Goal: Information Seeking & Learning: Learn about a topic

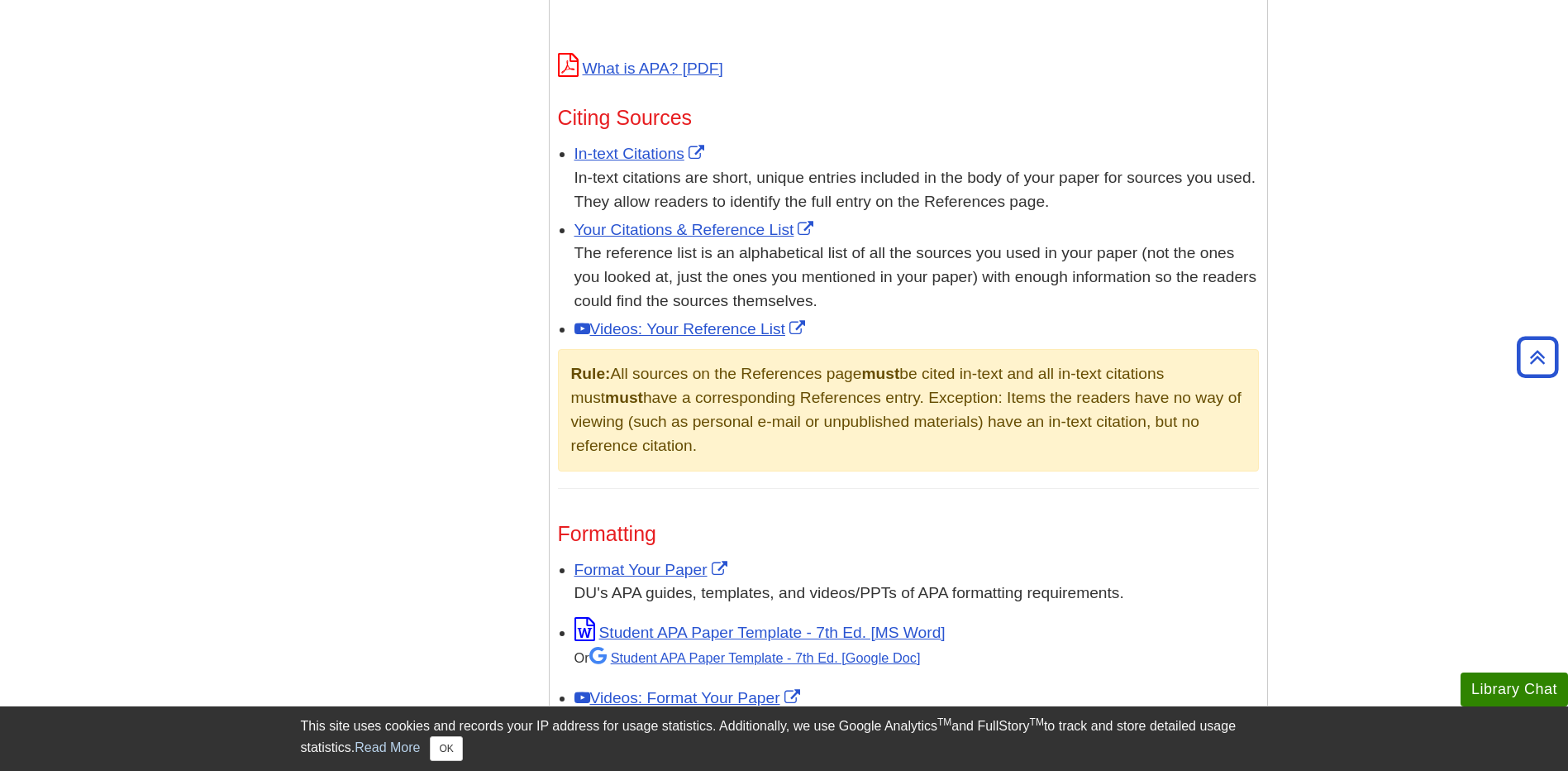
scroll to position [1075, 0]
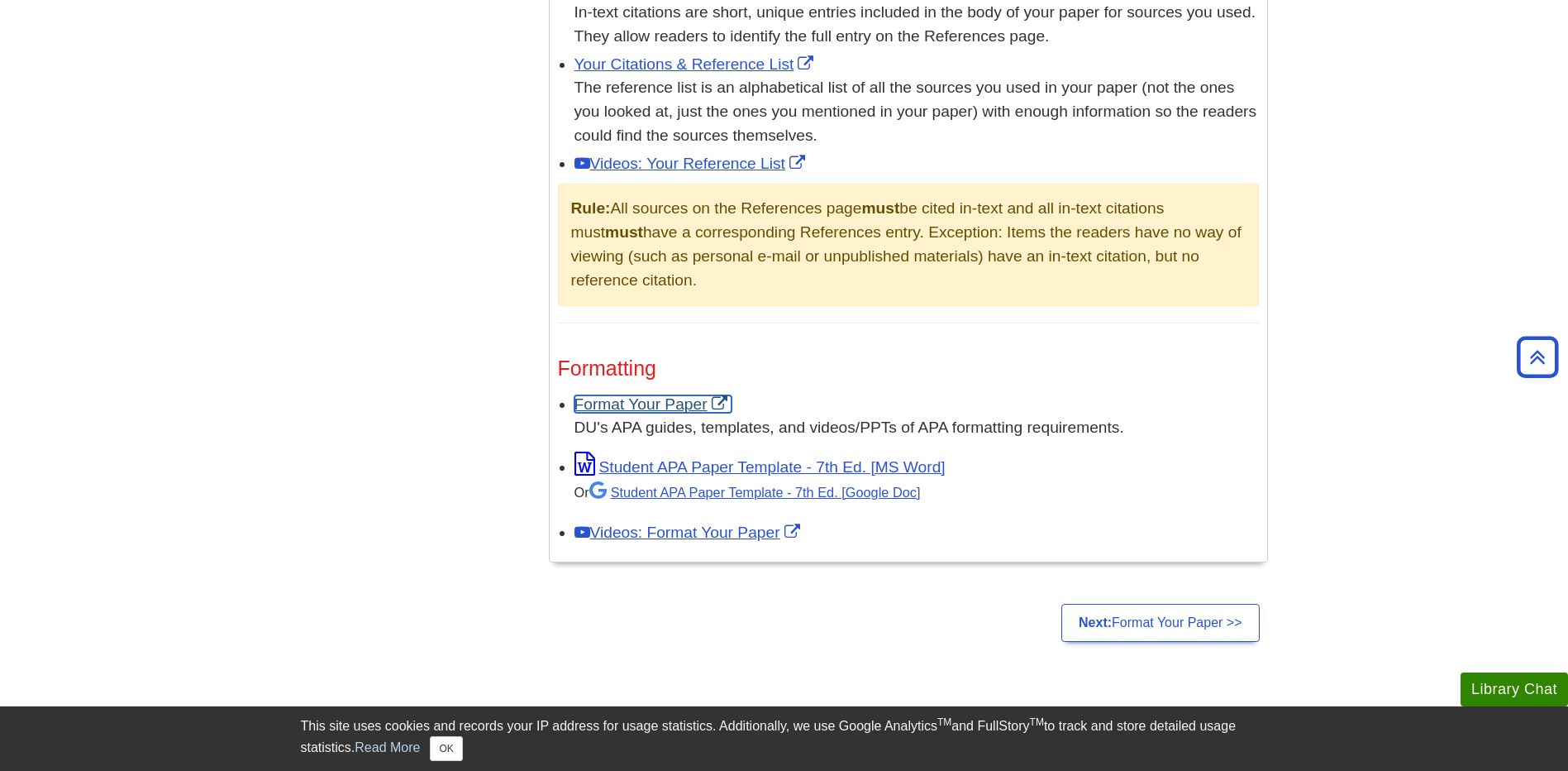
click at [682, 398] on link "Format Your Paper" at bounding box center [652, 403] width 157 height 17
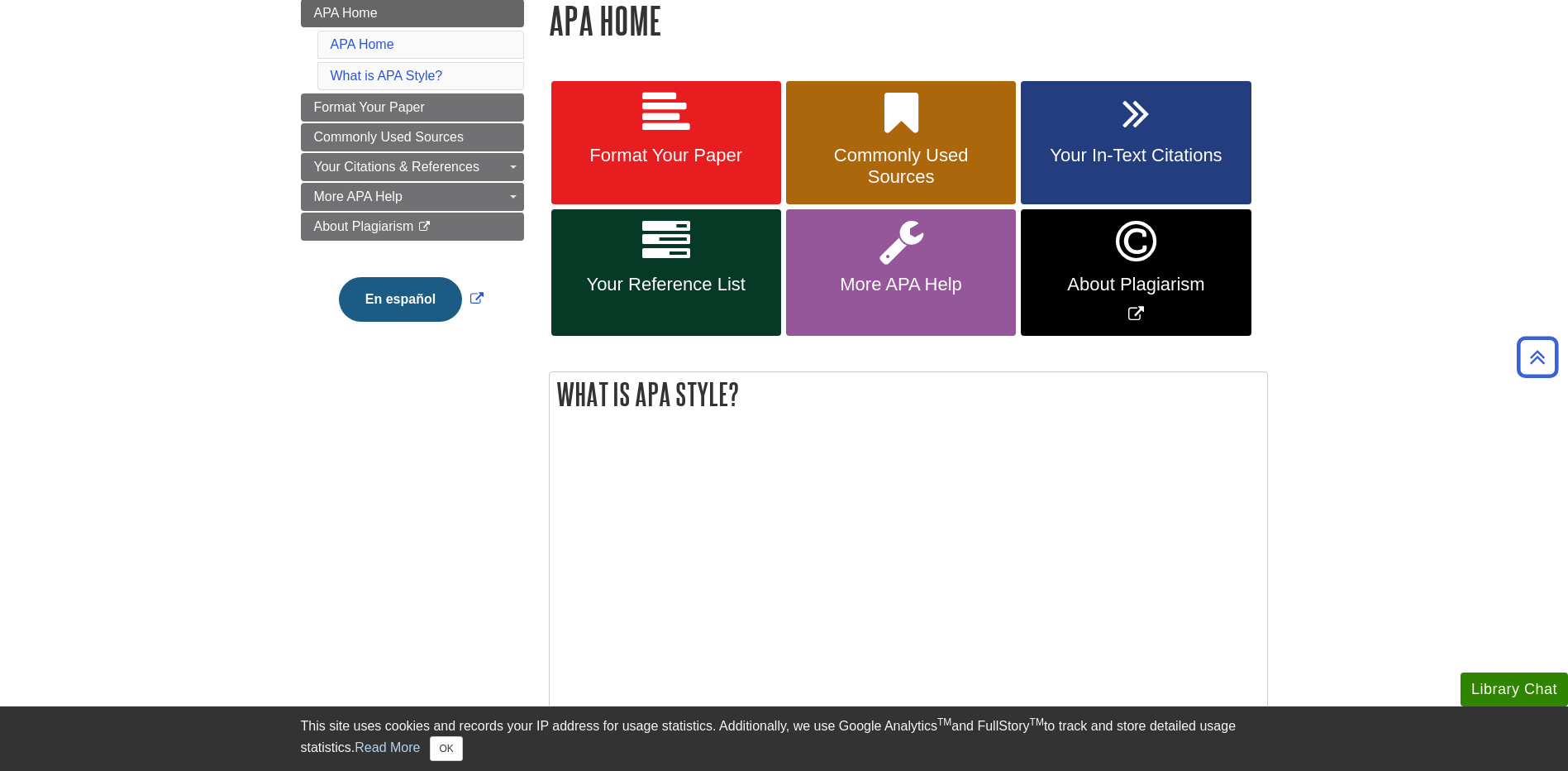
scroll to position [0, 0]
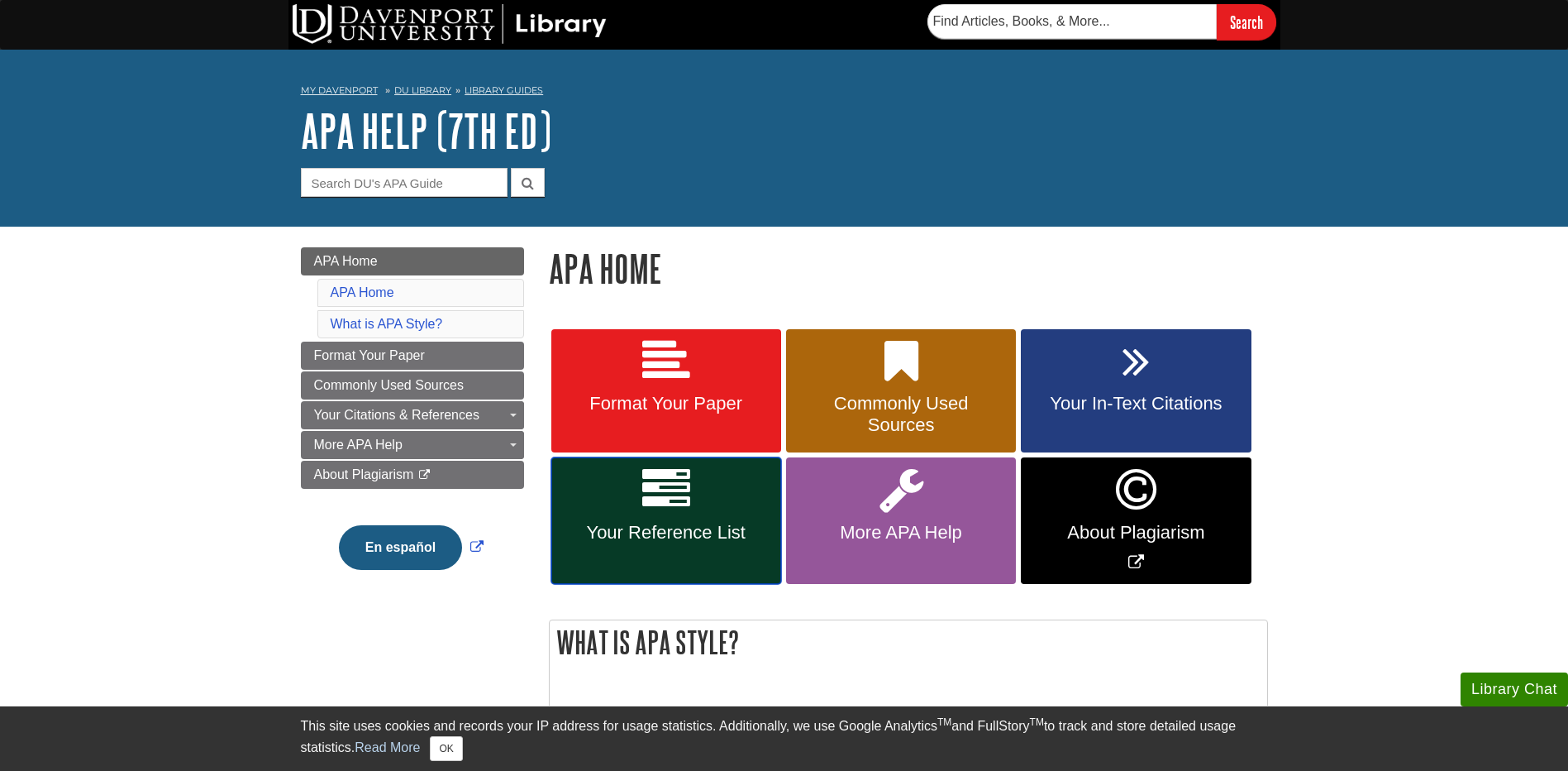
click at [734, 535] on span "Your Reference List" at bounding box center [666, 532] width 205 height 21
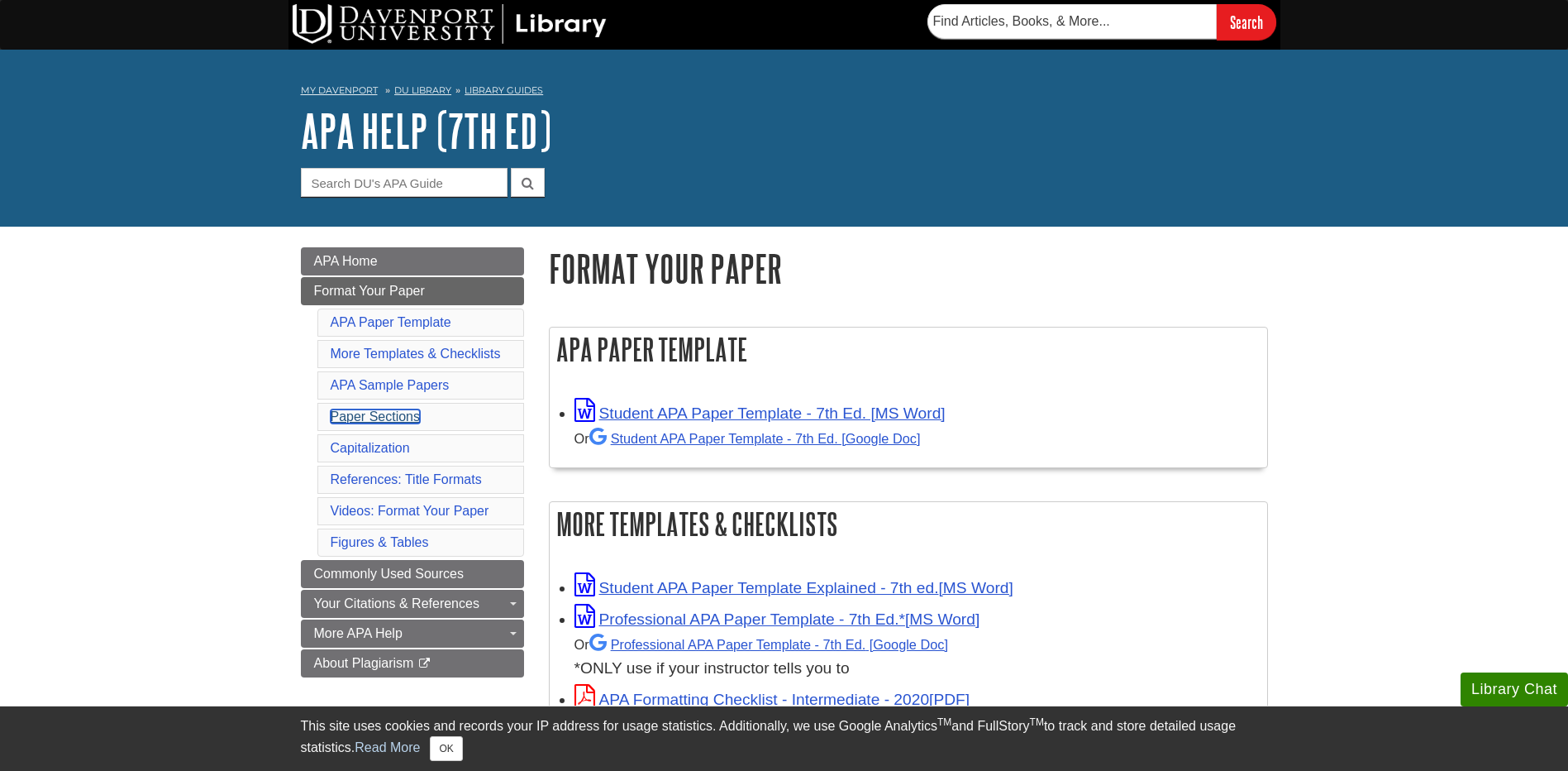
click at [376, 411] on link "Paper Sections" at bounding box center [376, 415] width 90 height 14
click at [406, 264] on link "APA Home" at bounding box center [412, 261] width 223 height 28
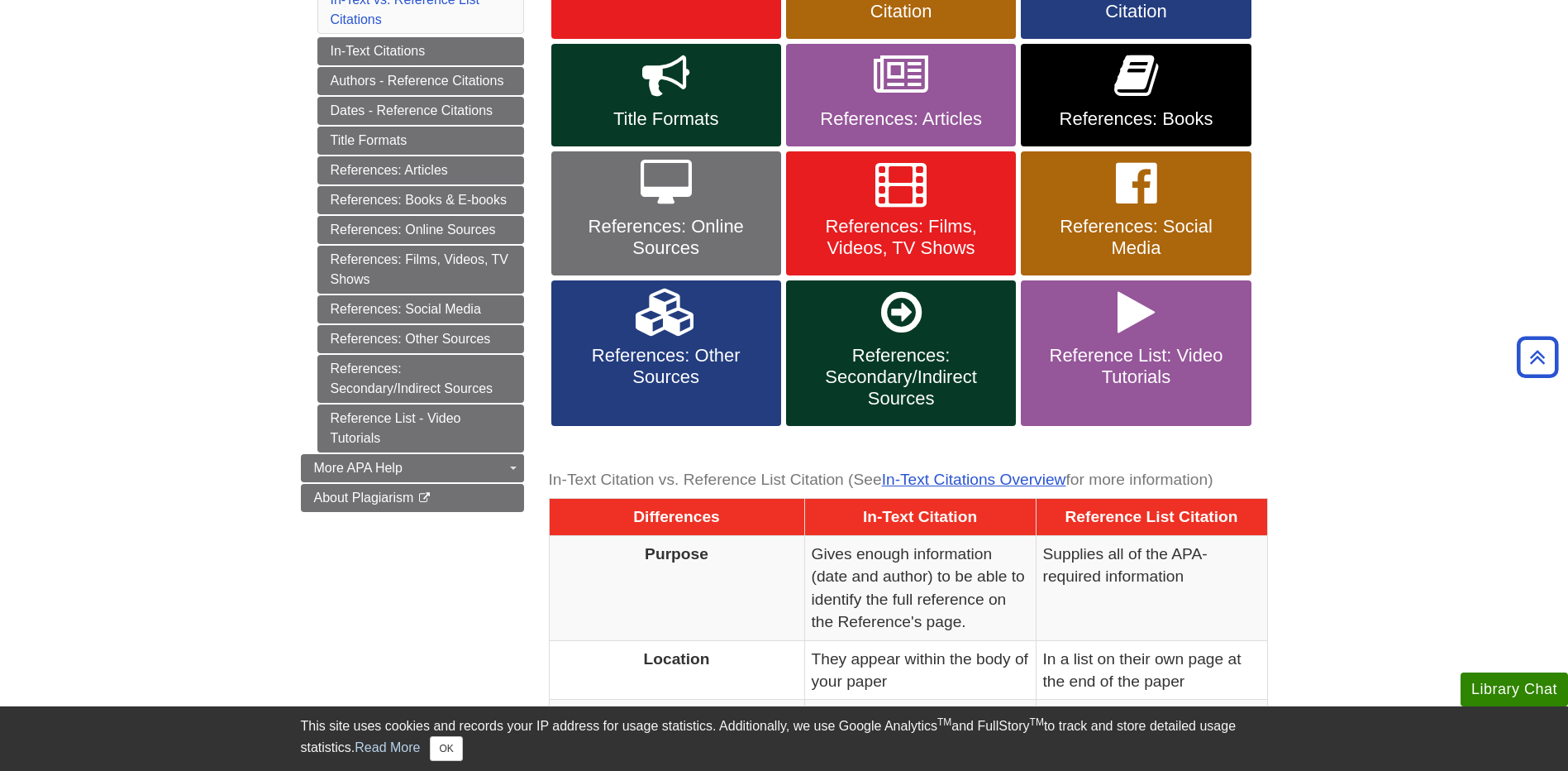
scroll to position [248, 0]
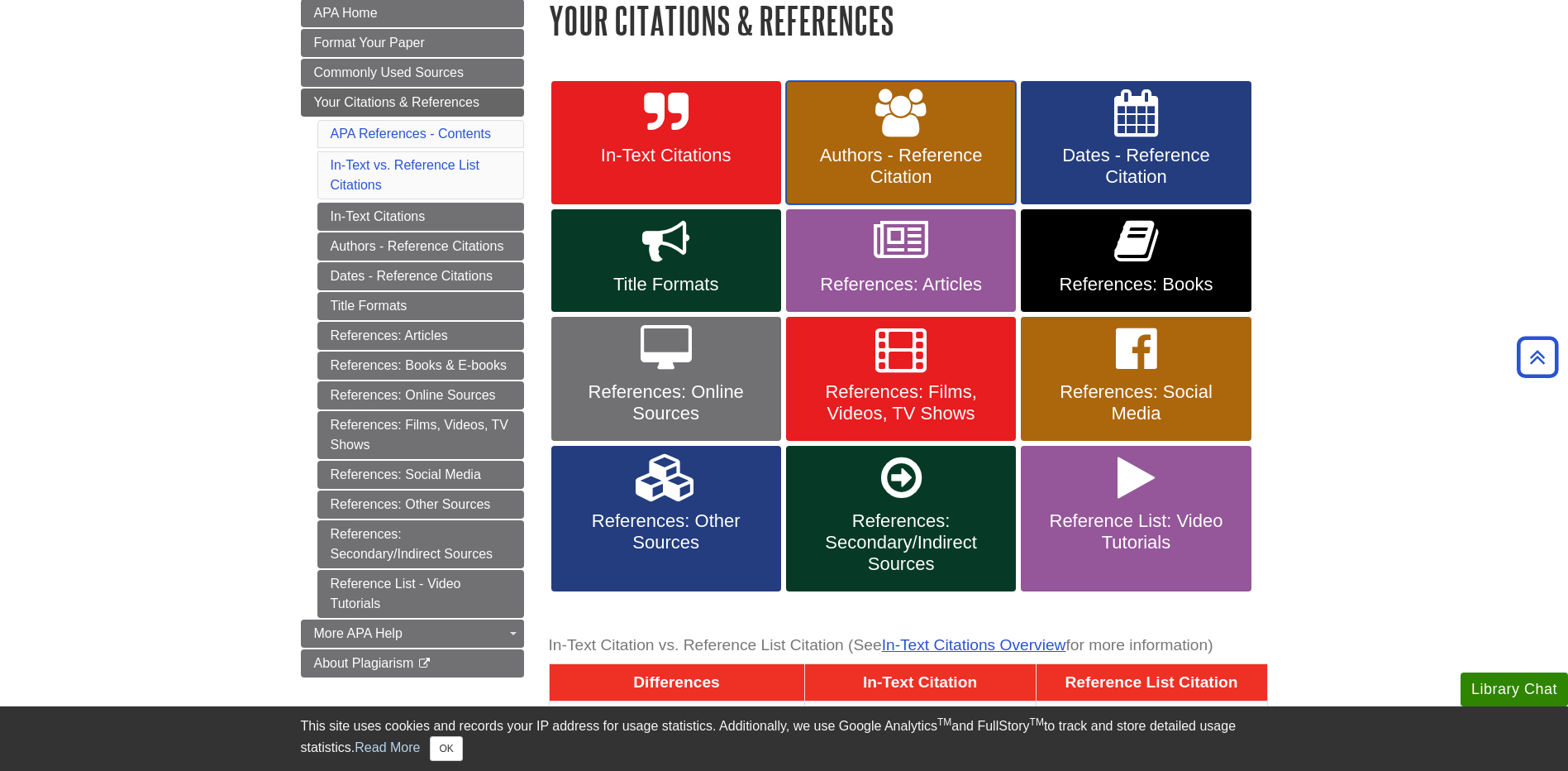
click at [973, 154] on span "Authors - Reference Citation" at bounding box center [900, 165] width 205 height 43
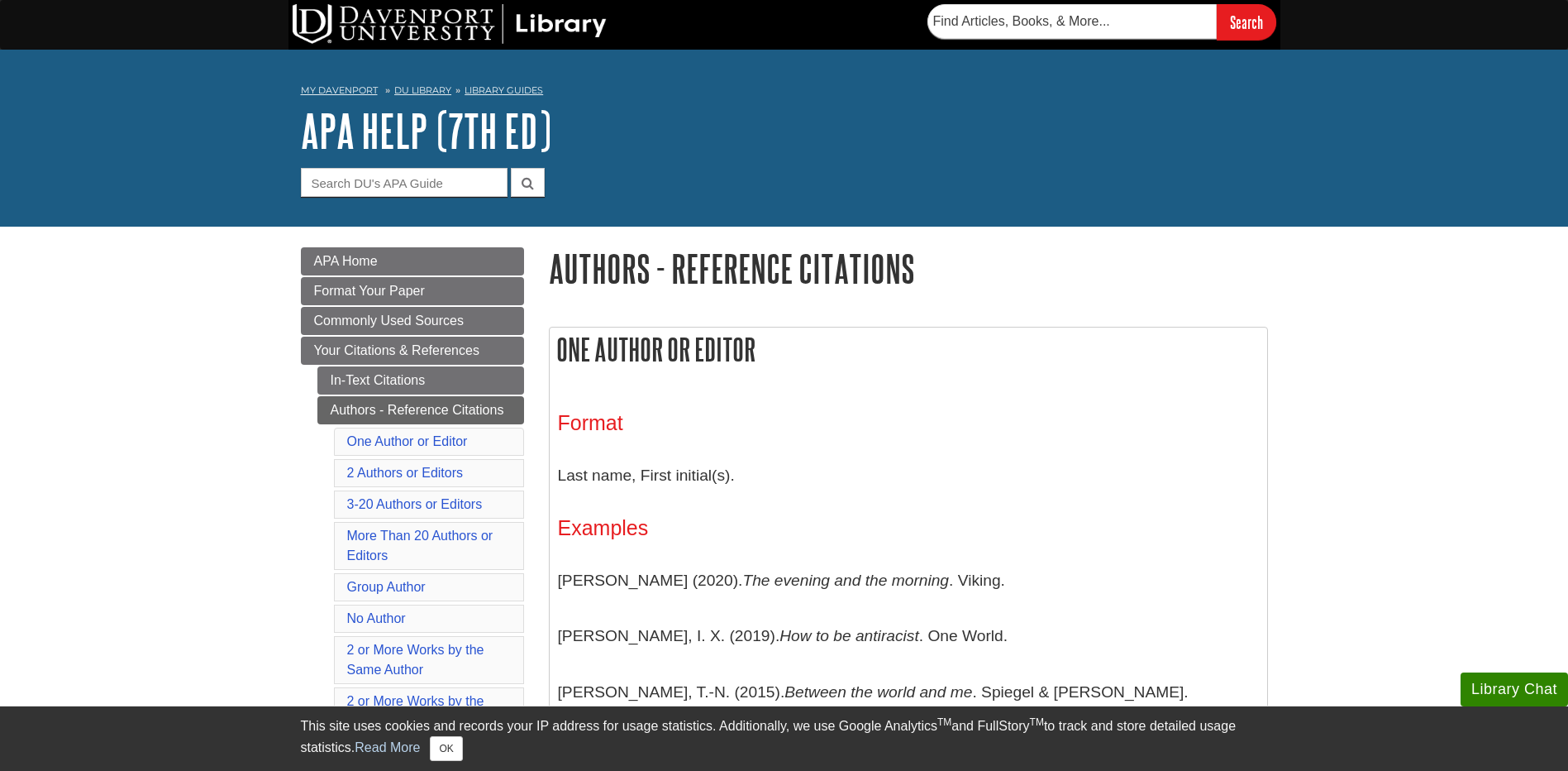
scroll to position [83, 0]
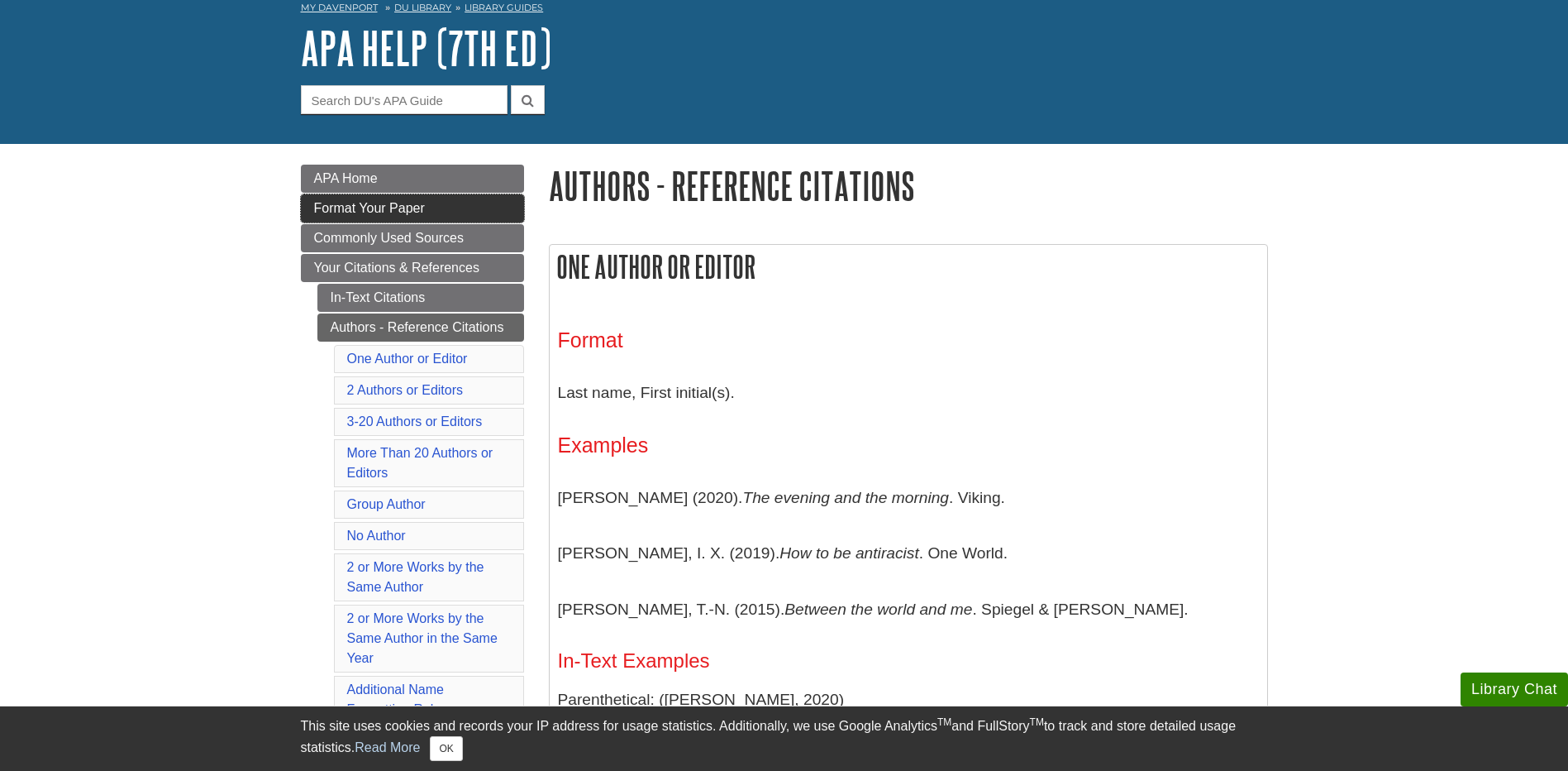
click at [431, 213] on link "Format Your Paper" at bounding box center [412, 208] width 223 height 28
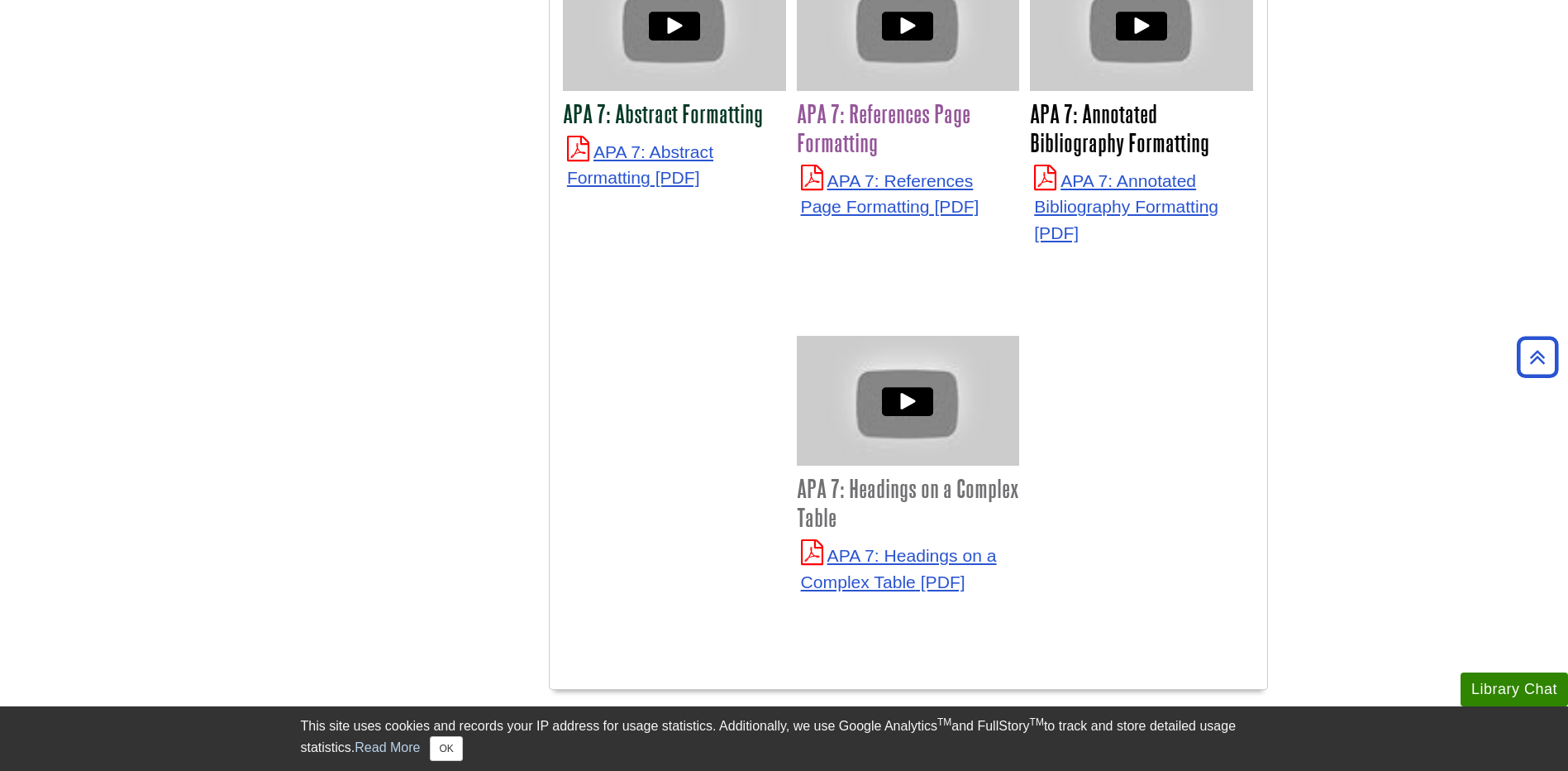
scroll to position [4301, 0]
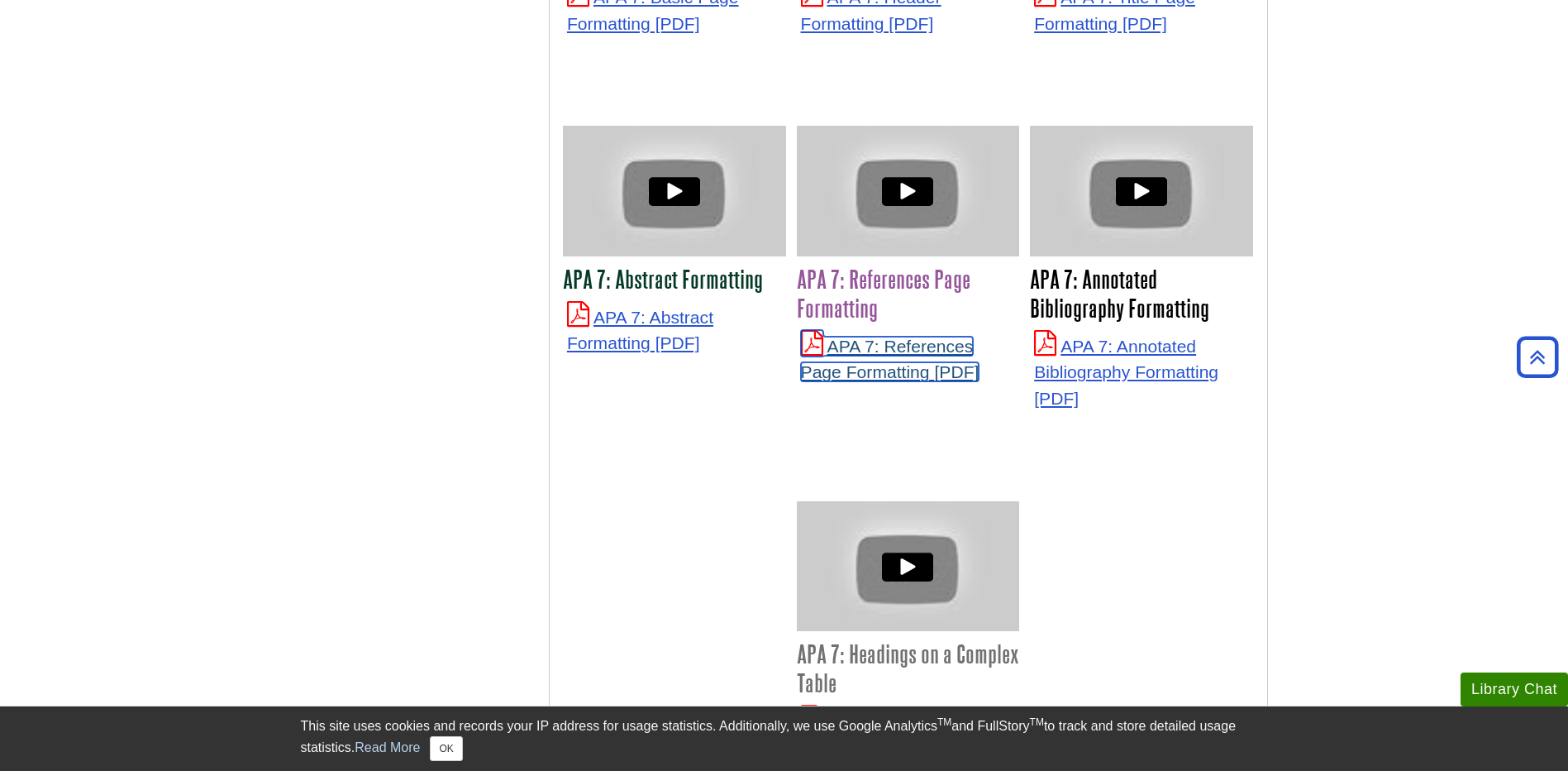
click at [862, 339] on link "APA 7: References Page Formatting" at bounding box center [890, 358] width 178 height 45
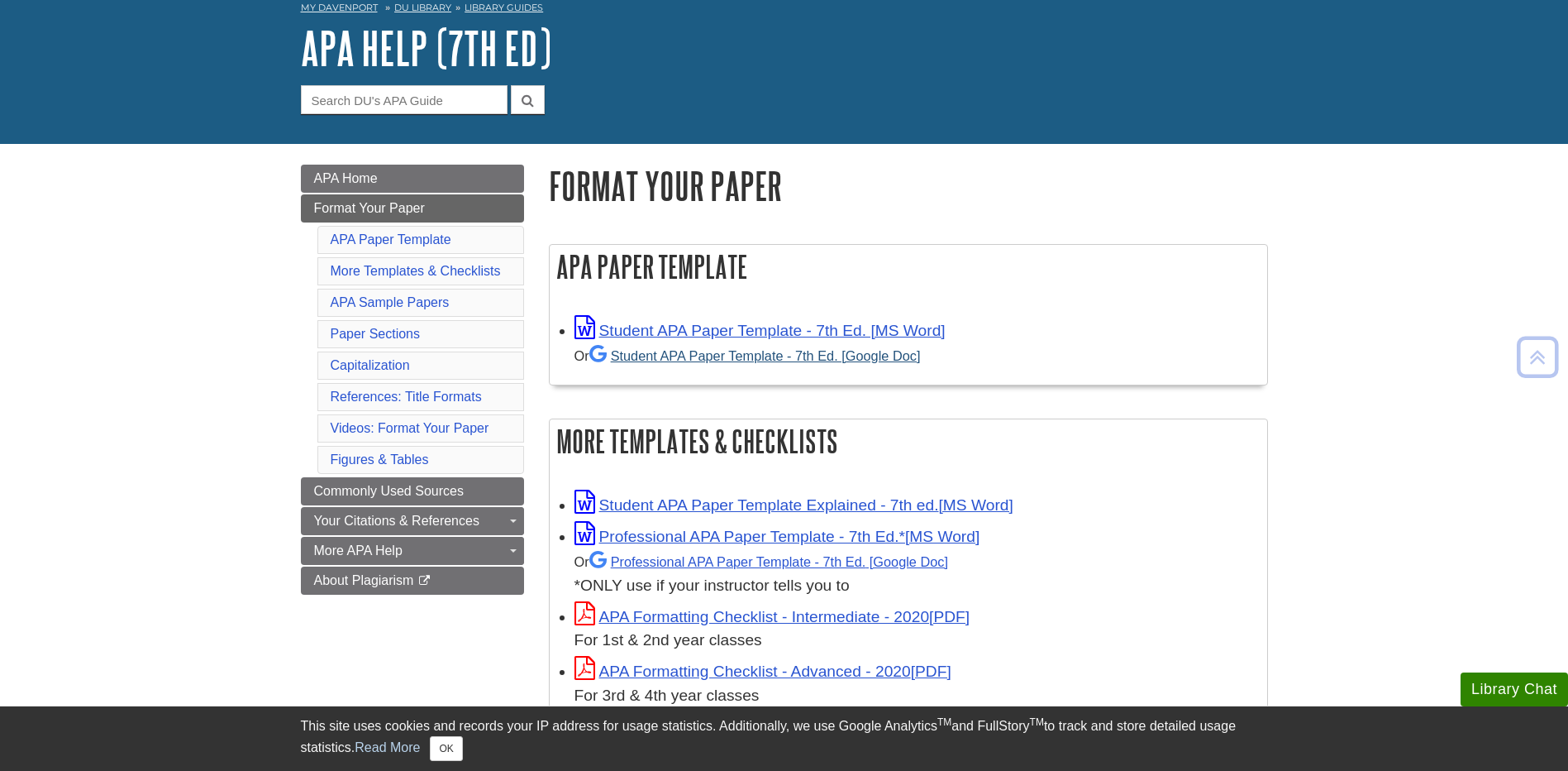
scroll to position [0, 0]
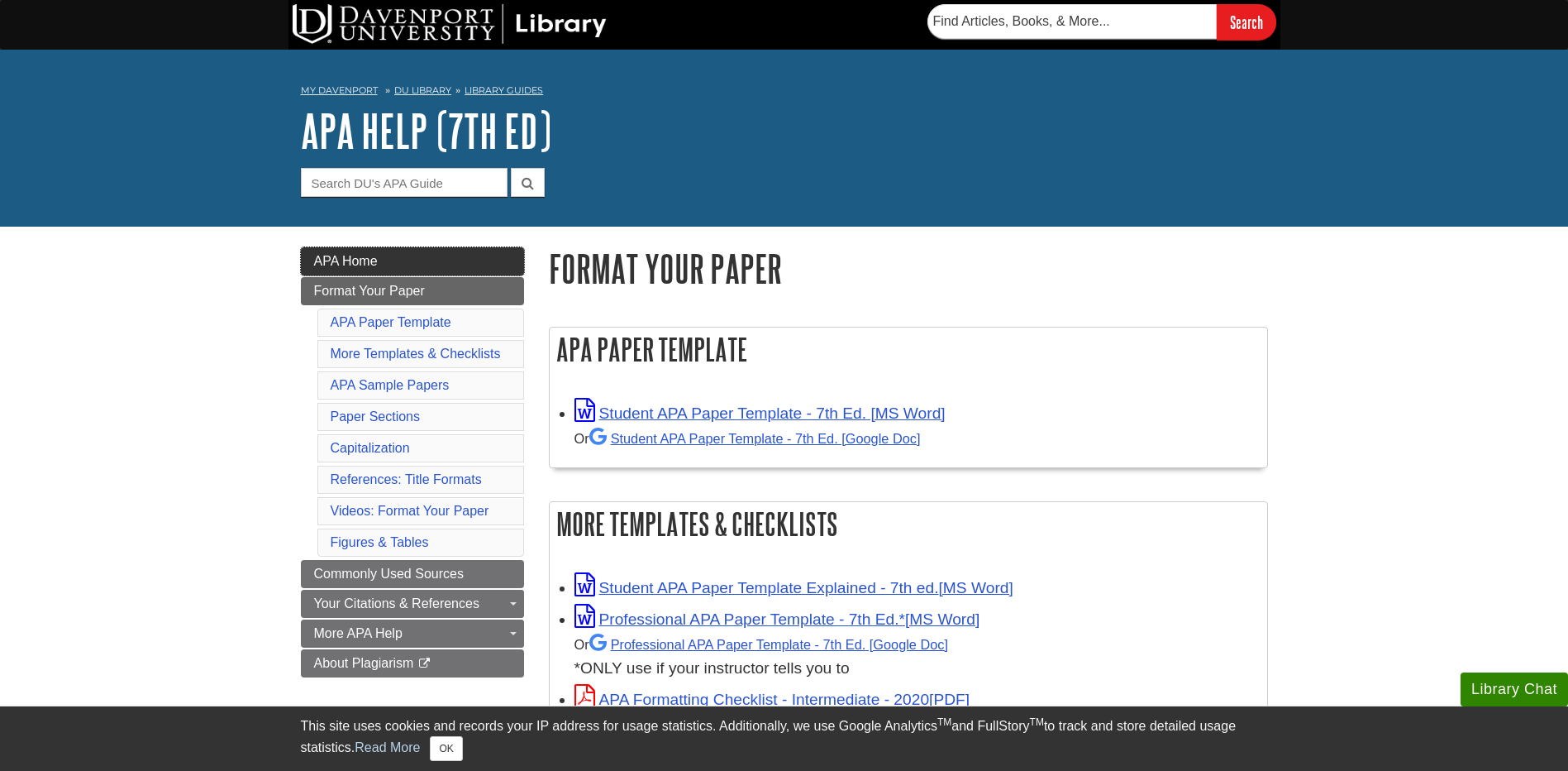
click at [376, 265] on span "APA Home" at bounding box center [345, 260] width 63 height 14
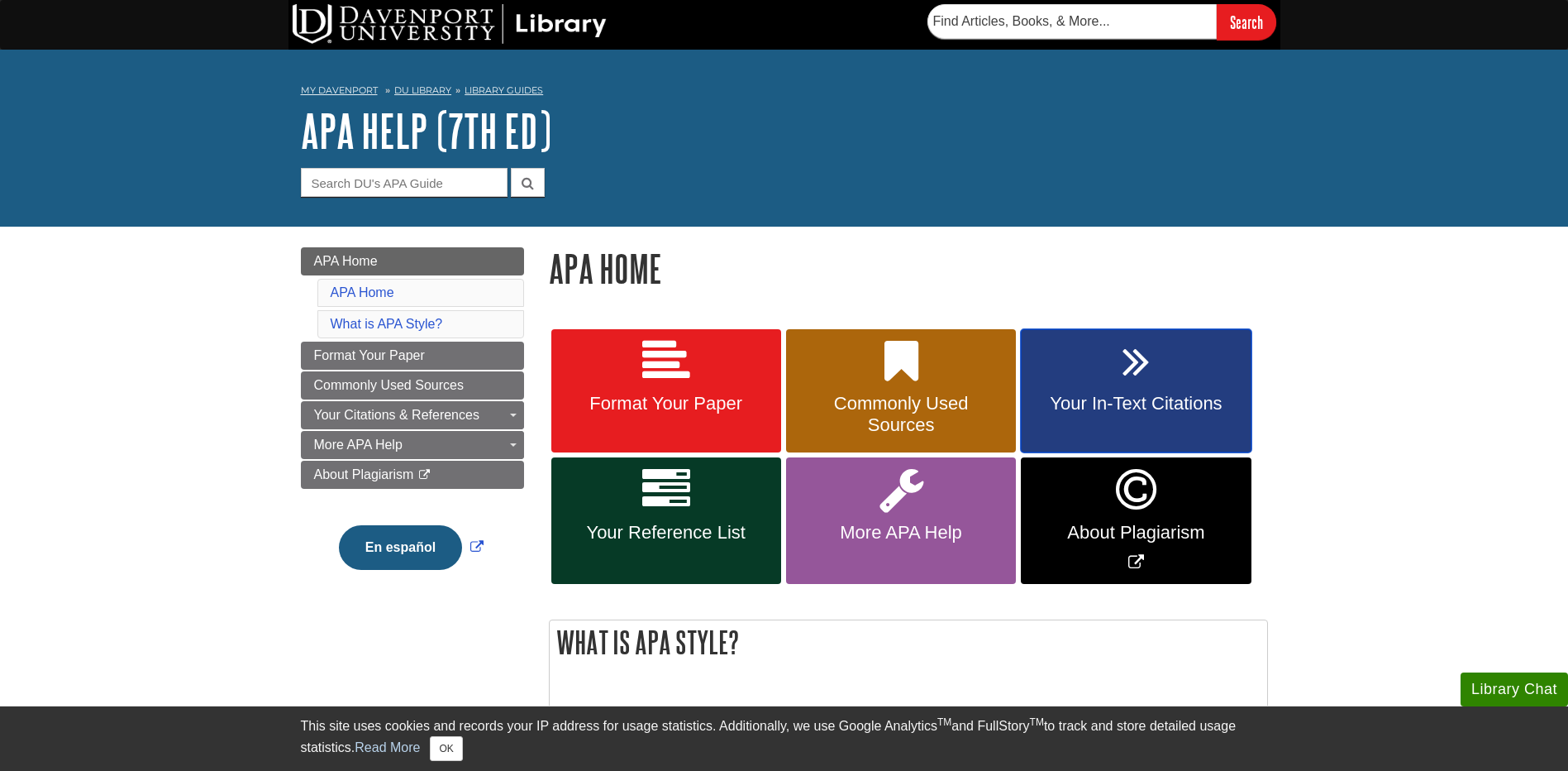
click at [1053, 389] on link "Your In-Text Citations" at bounding box center [1135, 391] width 230 height 124
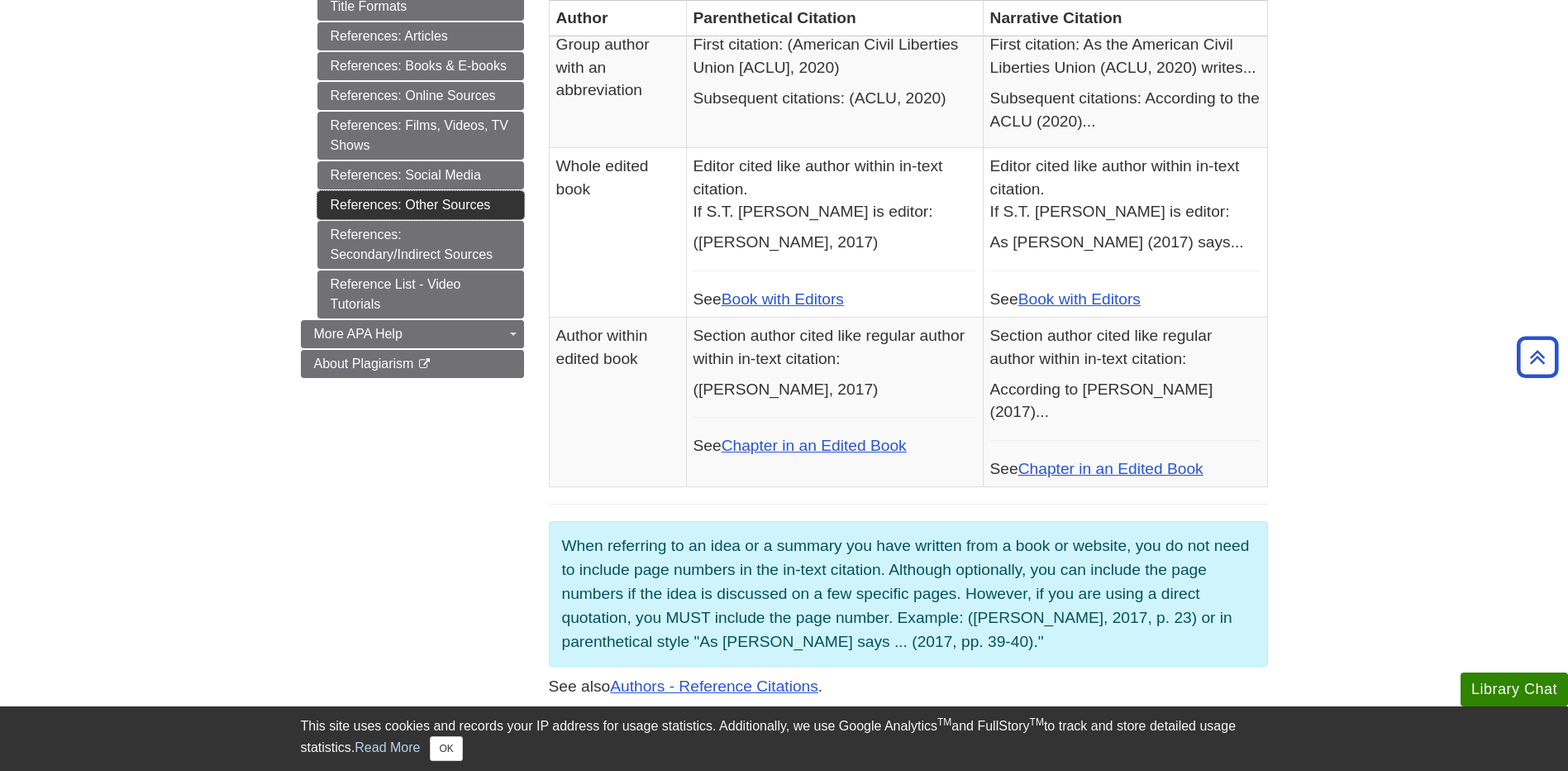
scroll to position [744, 0]
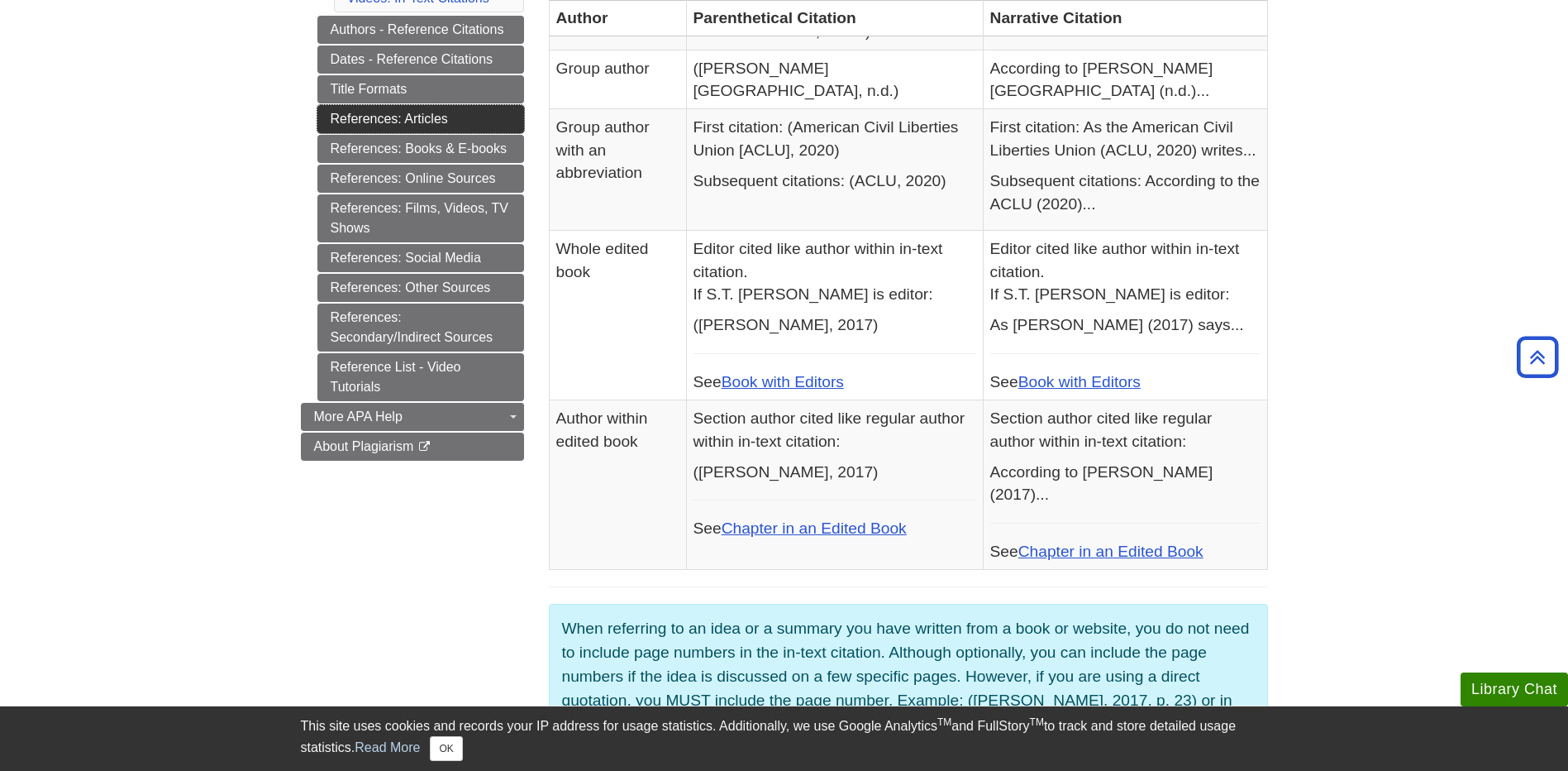
click at [399, 115] on link "References: Articles" at bounding box center [421, 119] width 207 height 28
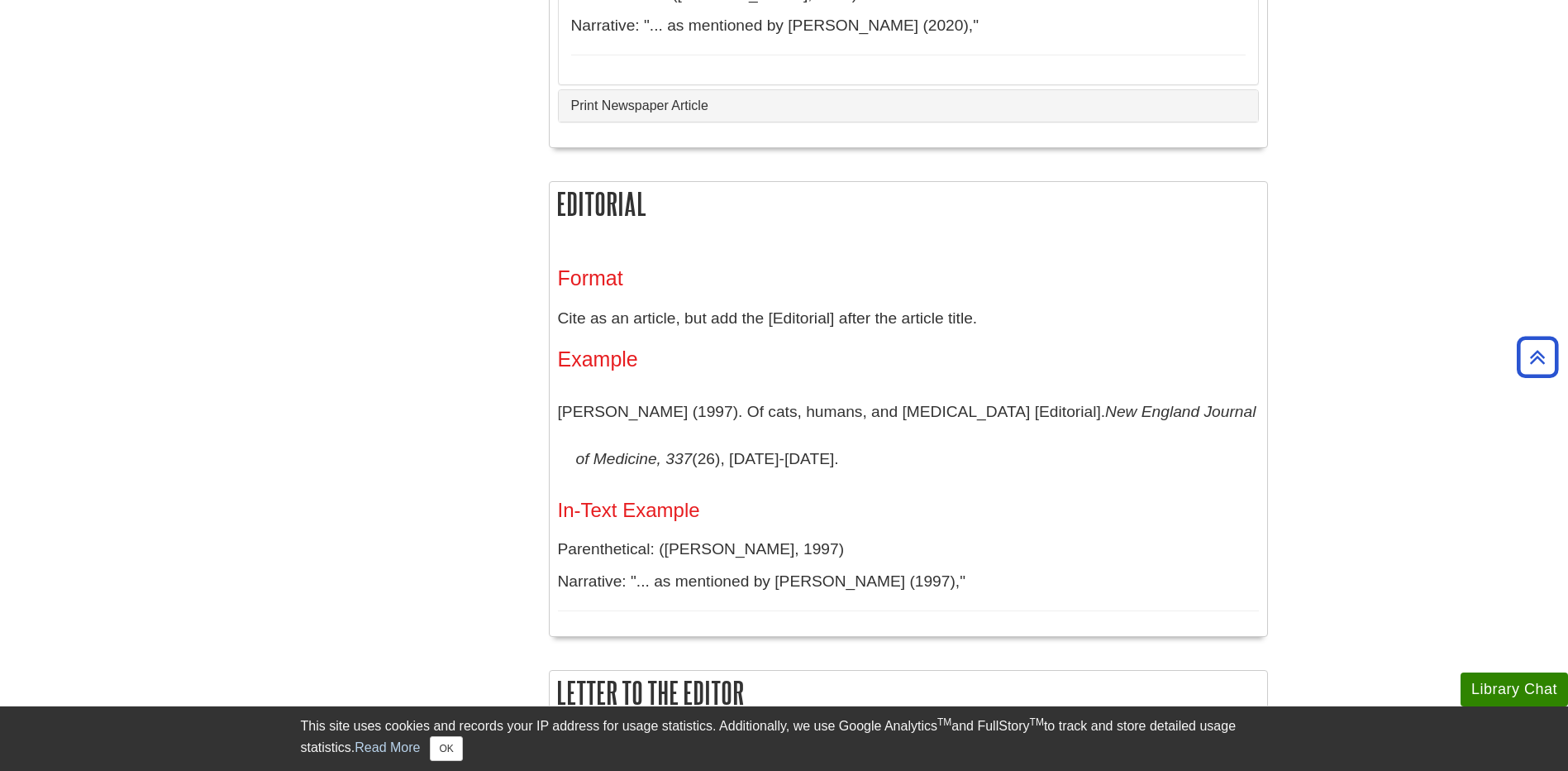
scroll to position [3474, 0]
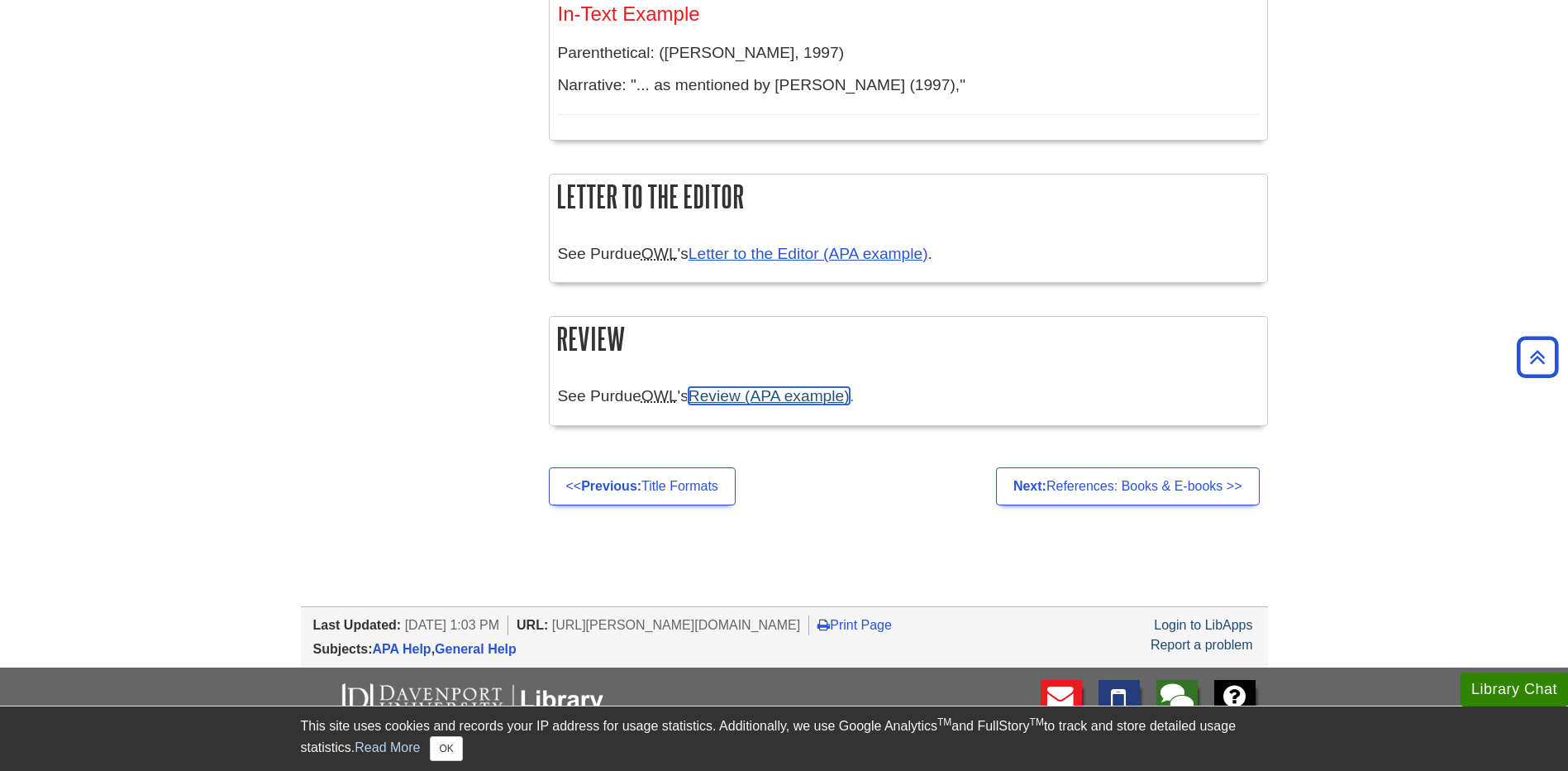
click at [842, 404] on link "Review (APA example)" at bounding box center [769, 395] width 161 height 17
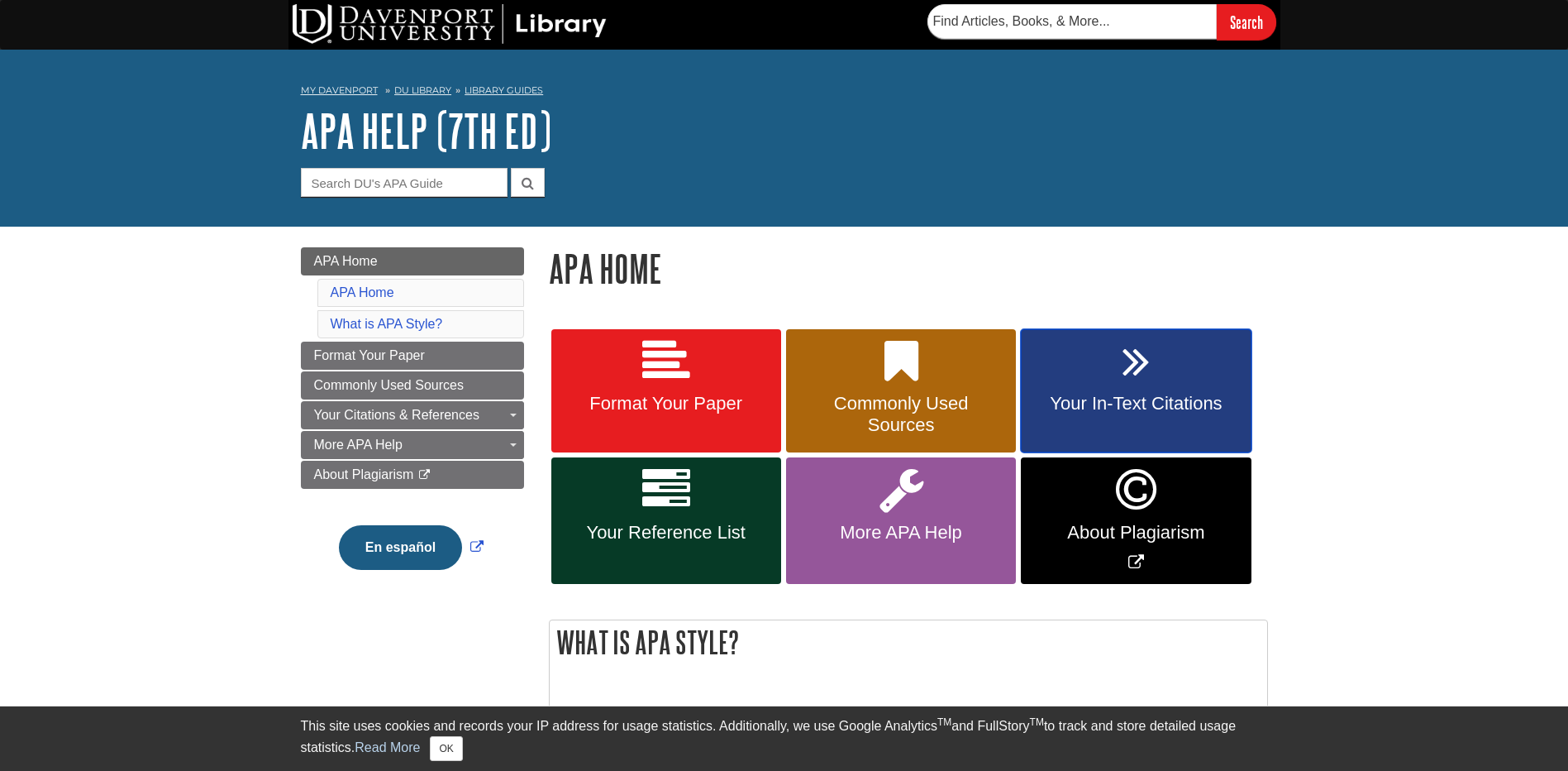
click at [1060, 392] on link "Your In-Text Citations" at bounding box center [1135, 391] width 230 height 124
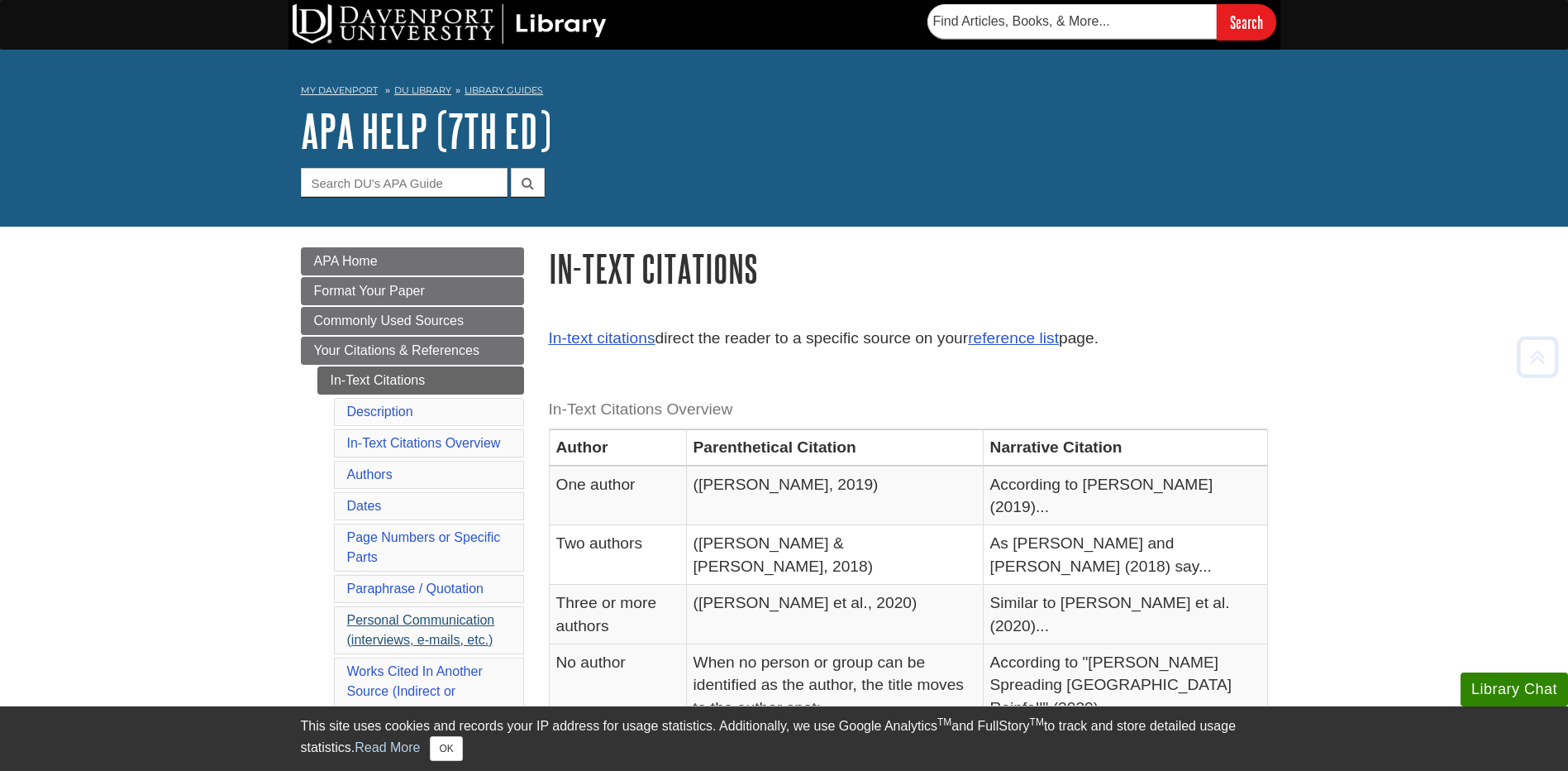
scroll to position [165, 0]
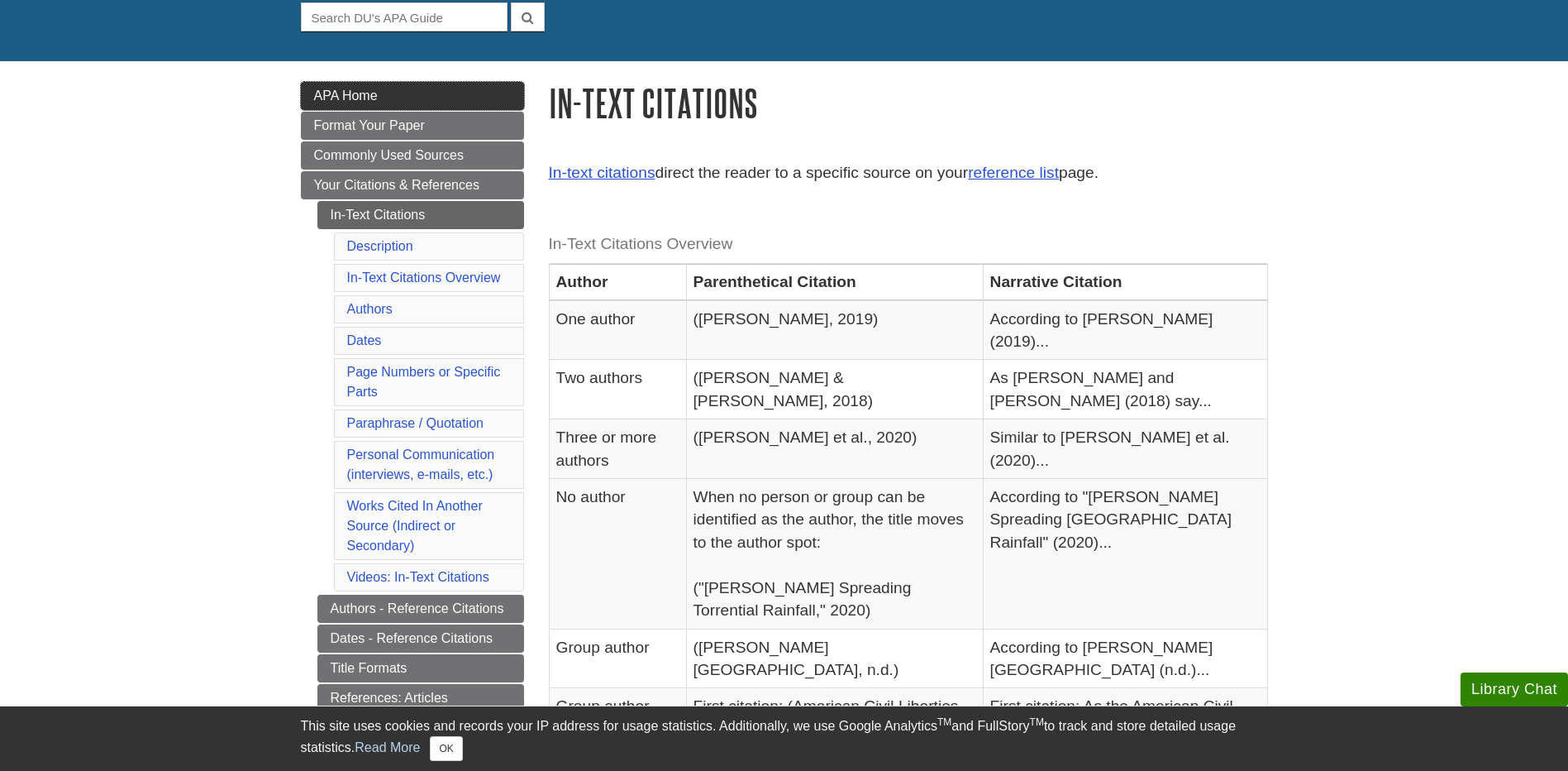
click at [377, 92] on span "APA Home" at bounding box center [345, 95] width 63 height 14
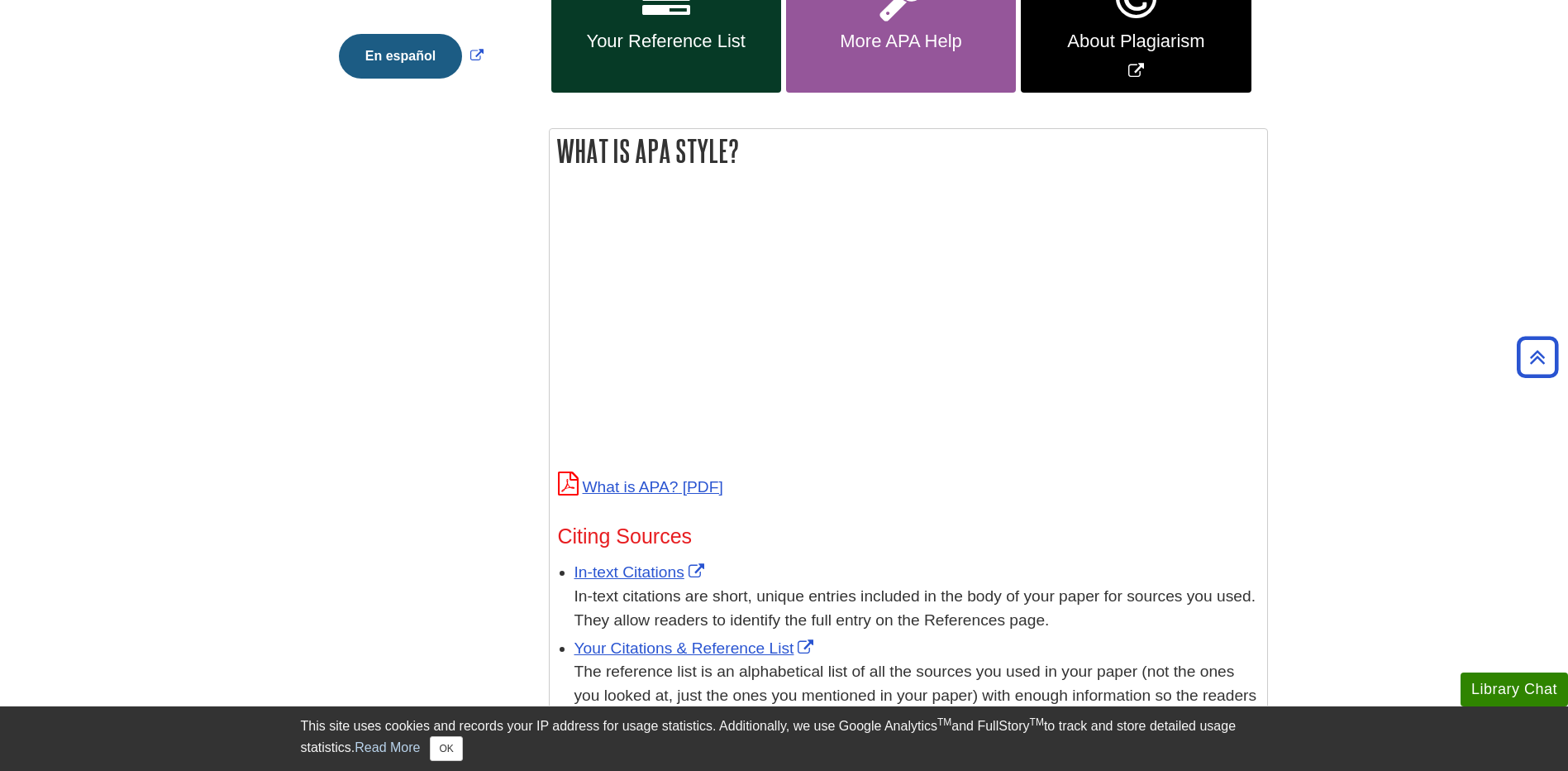
scroll to position [244, 0]
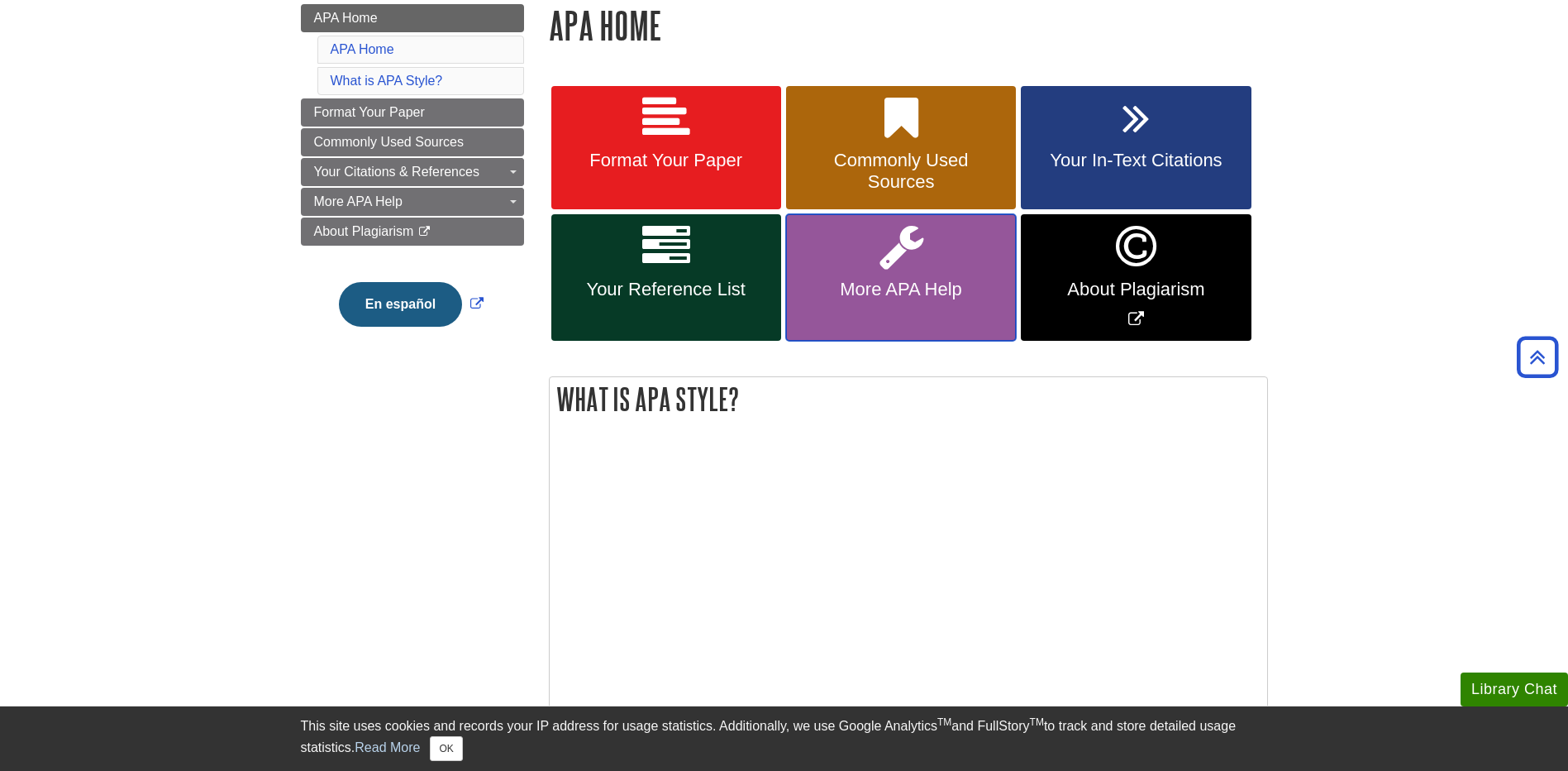
click at [926, 253] on link "More APA Help" at bounding box center [901, 278] width 230 height 127
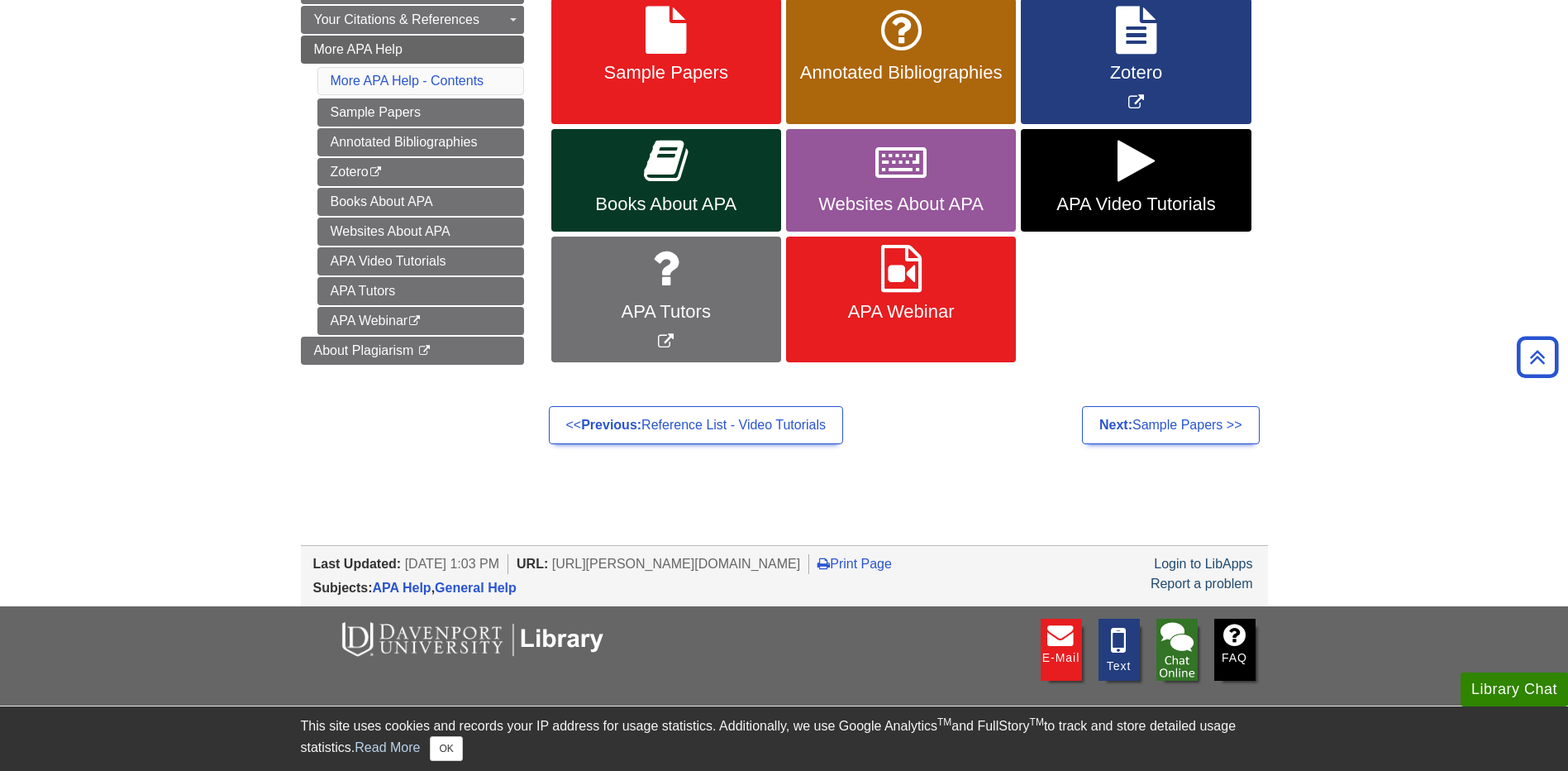
scroll to position [165, 0]
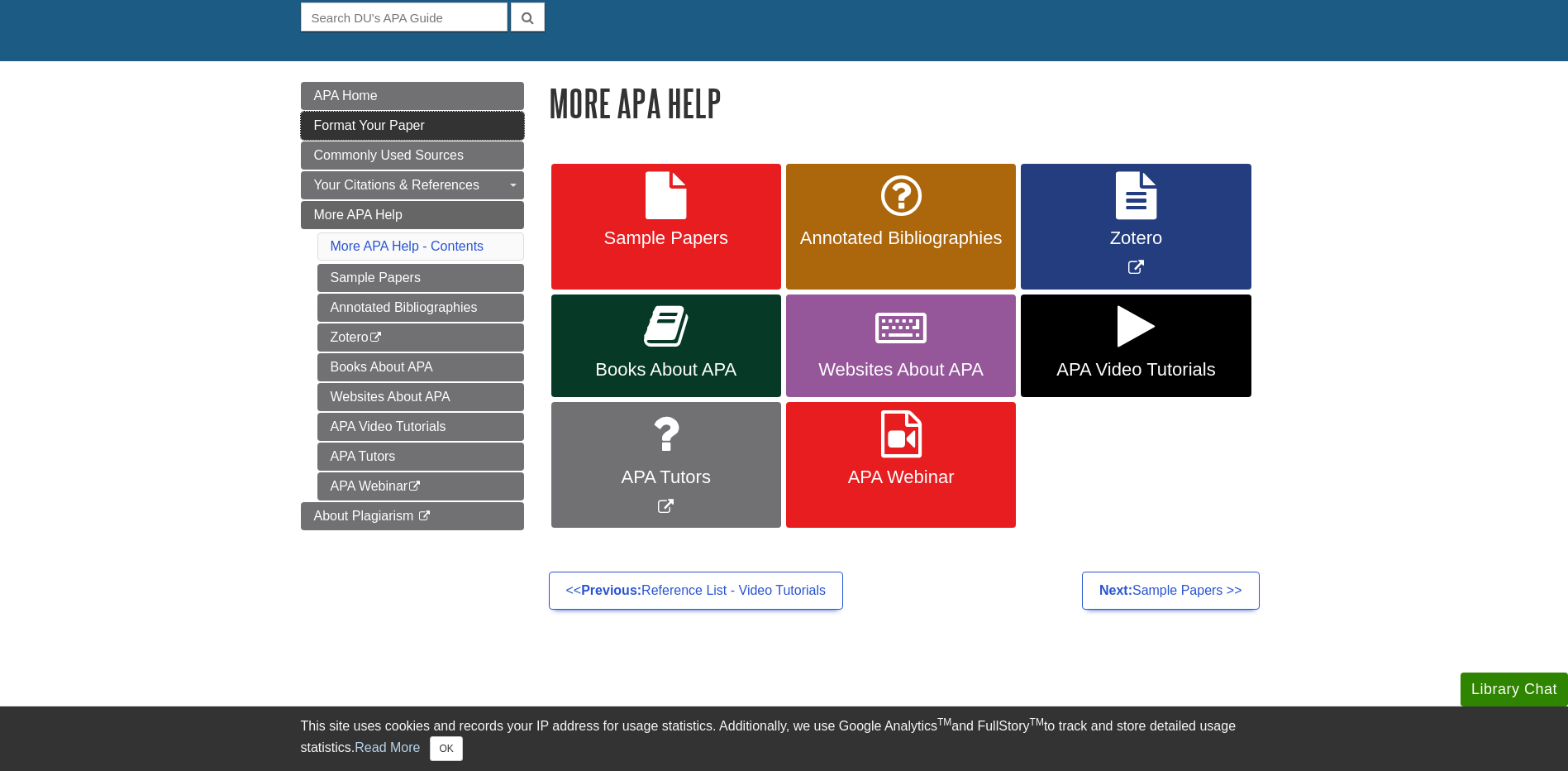
click at [384, 114] on link "Format Your Paper" at bounding box center [412, 125] width 223 height 28
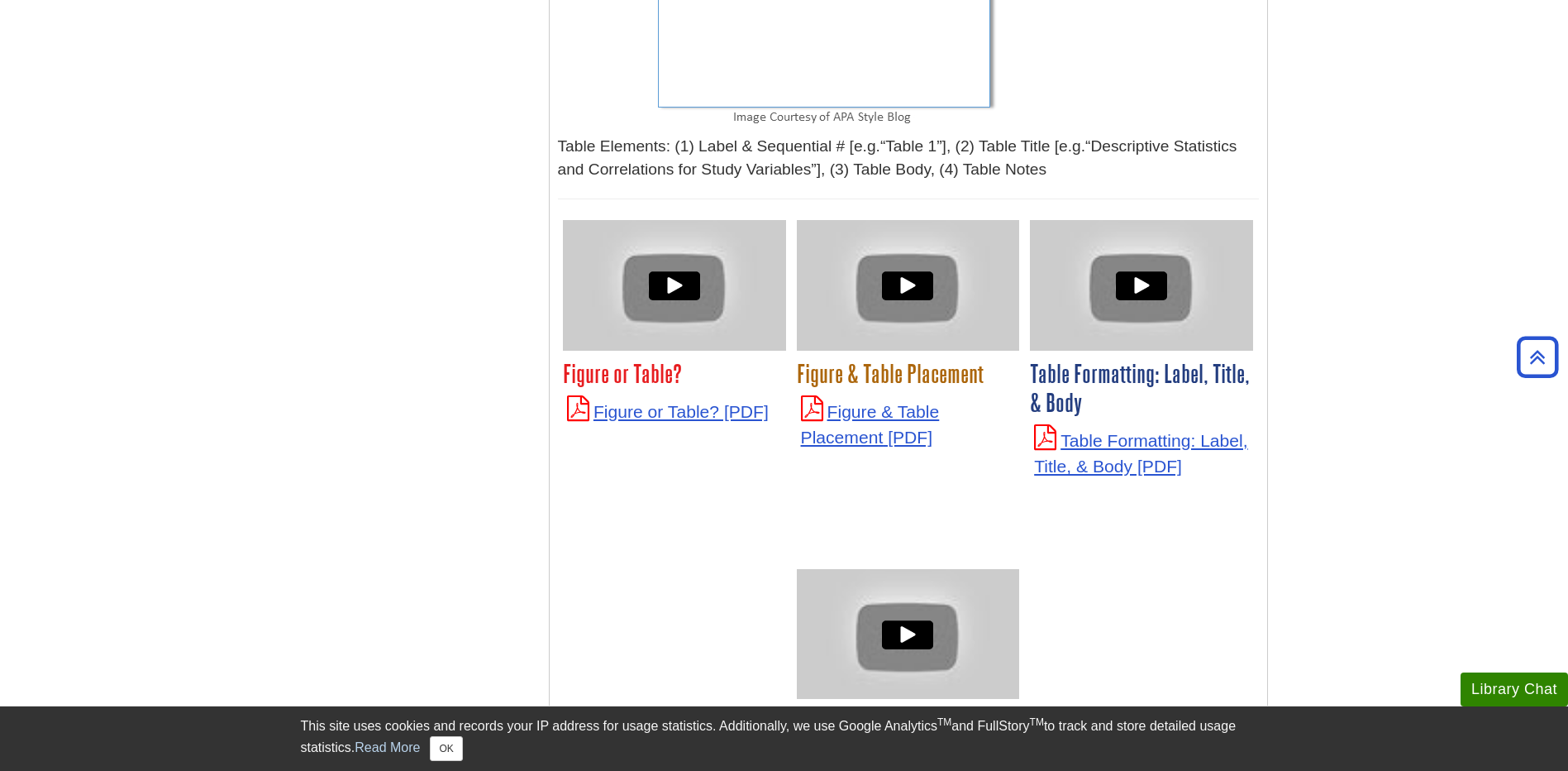
scroll to position [5593, 0]
